Goal: Navigation & Orientation: Find specific page/section

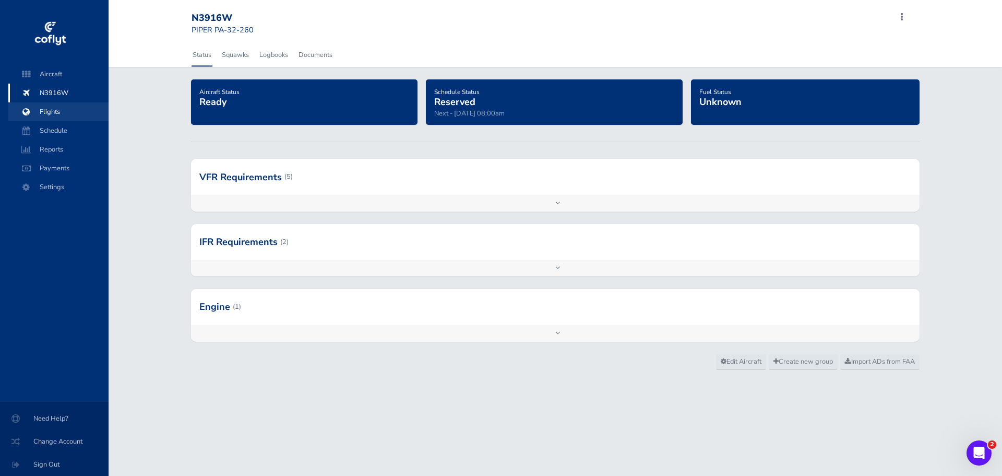
click at [62, 109] on span "Flights" at bounding box center [58, 111] width 79 height 19
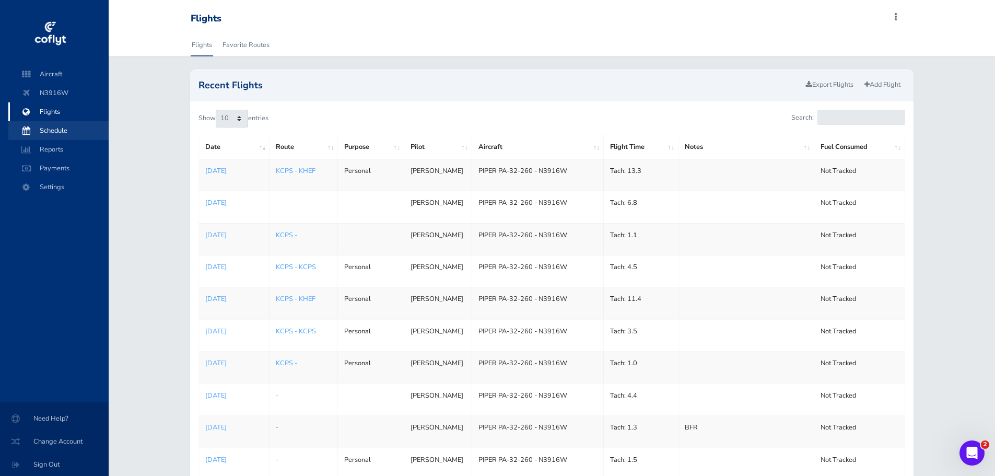
click at [64, 129] on span "Schedule" at bounding box center [58, 130] width 79 height 19
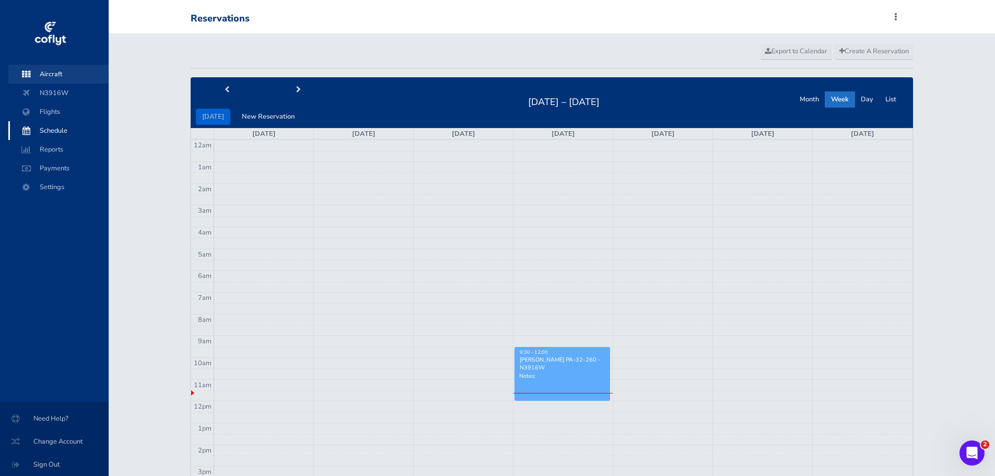
click at [49, 73] on span "Aircraft" at bounding box center [58, 74] width 79 height 19
